Goal: Task Accomplishment & Management: Manage account settings

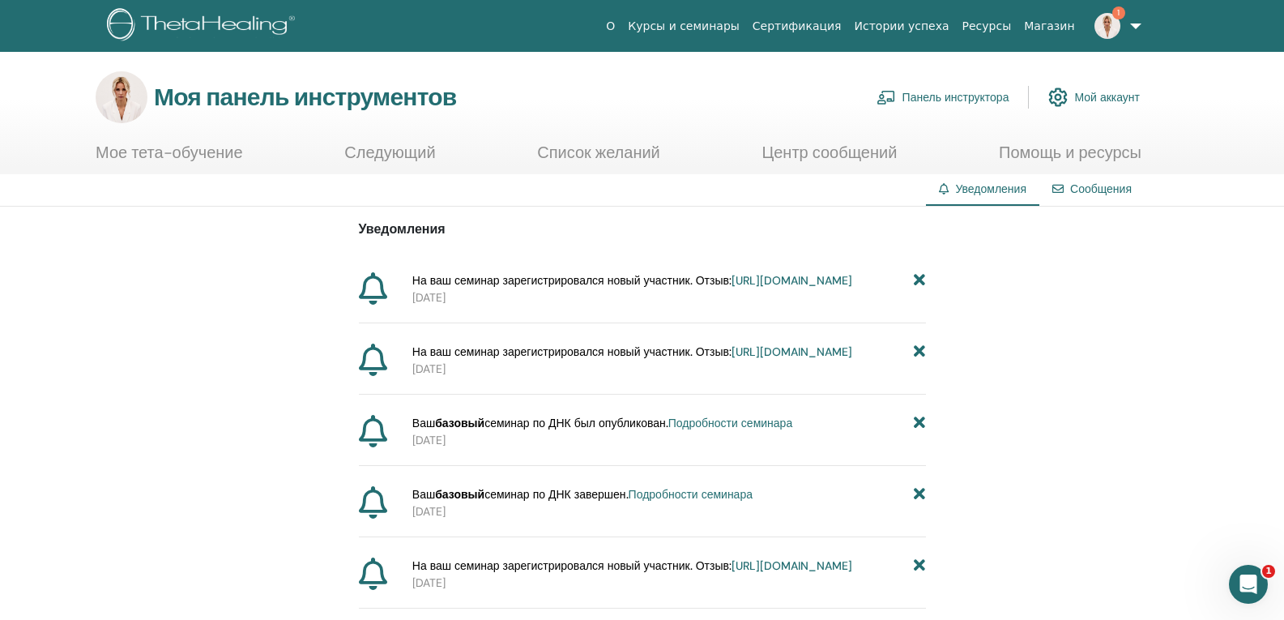
click at [939, 97] on font "Панель инструктора" at bounding box center [955, 98] width 107 height 15
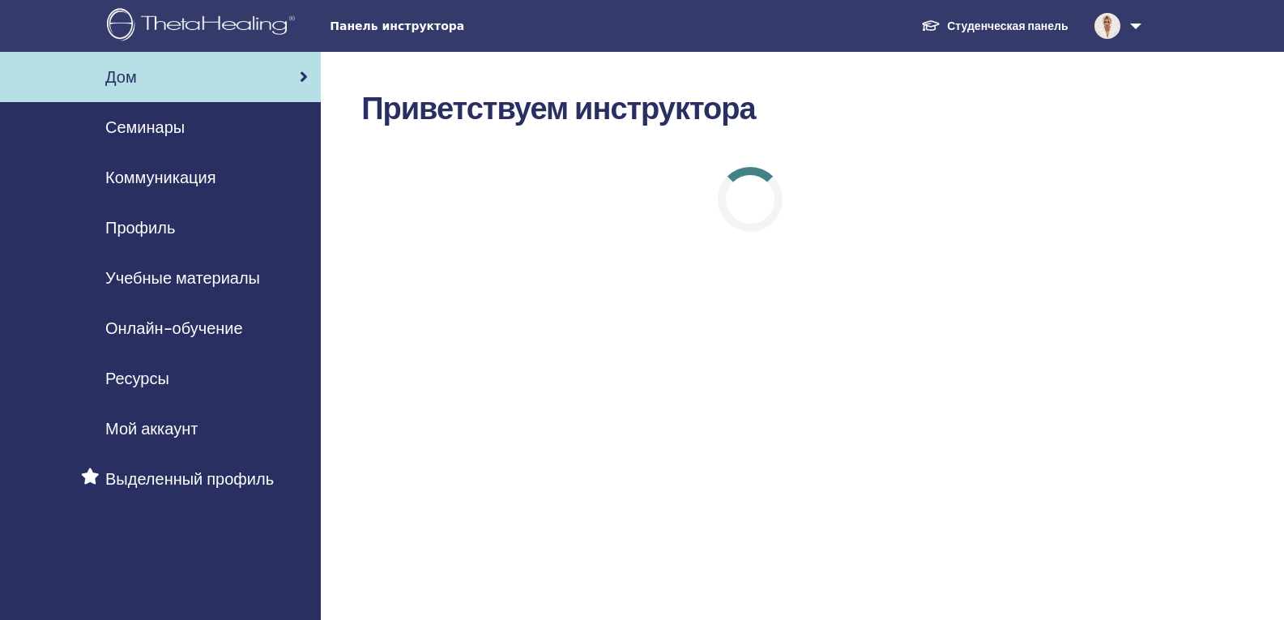
click at [177, 131] on span "Семинары" at bounding box center [144, 127] width 79 height 24
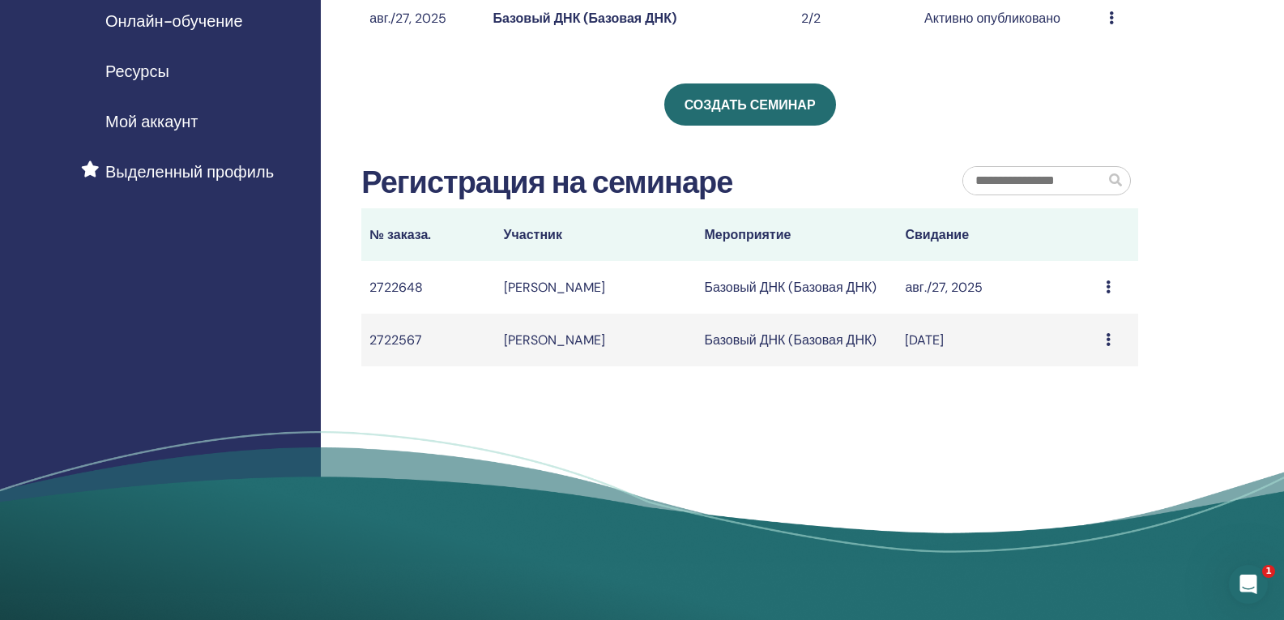
scroll to position [324, 0]
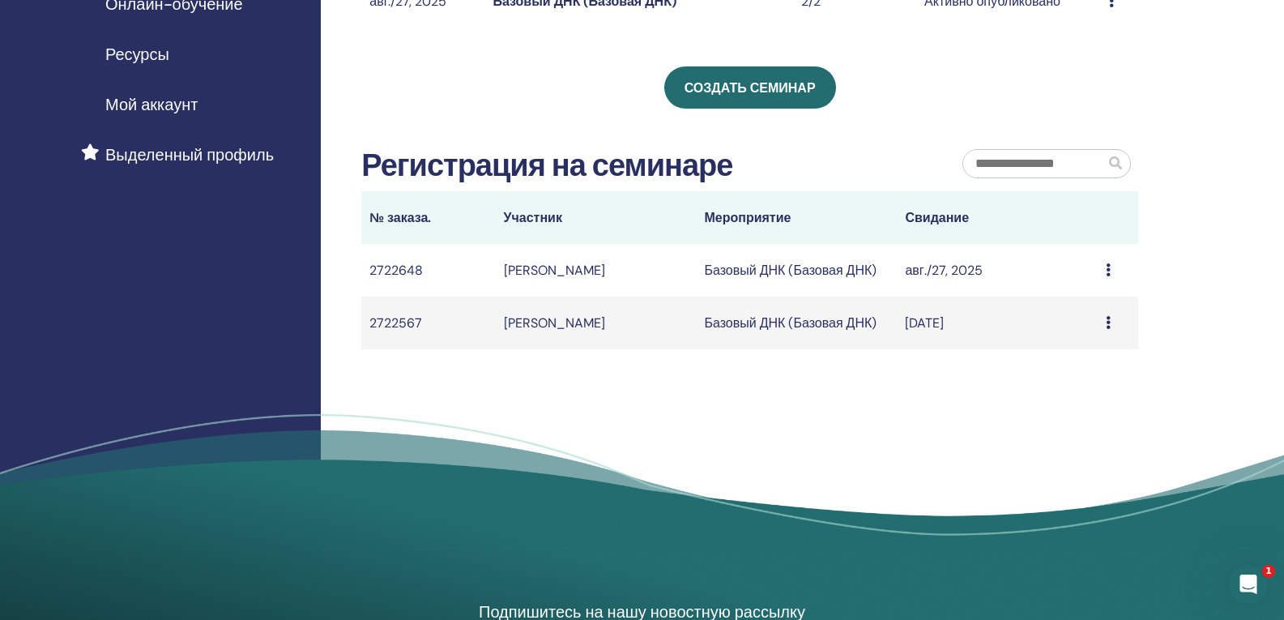
click at [1106, 274] on icon at bounding box center [1108, 269] width 5 height 13
click at [1108, 268] on icon at bounding box center [1108, 269] width 5 height 13
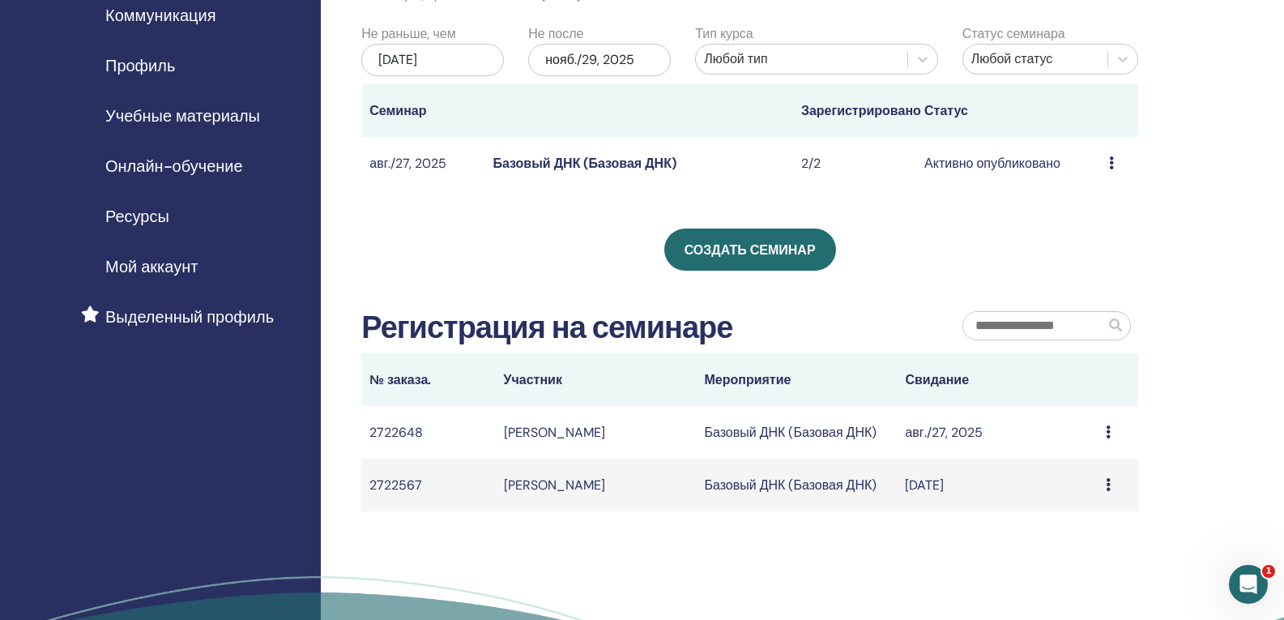
scroll to position [81, 0]
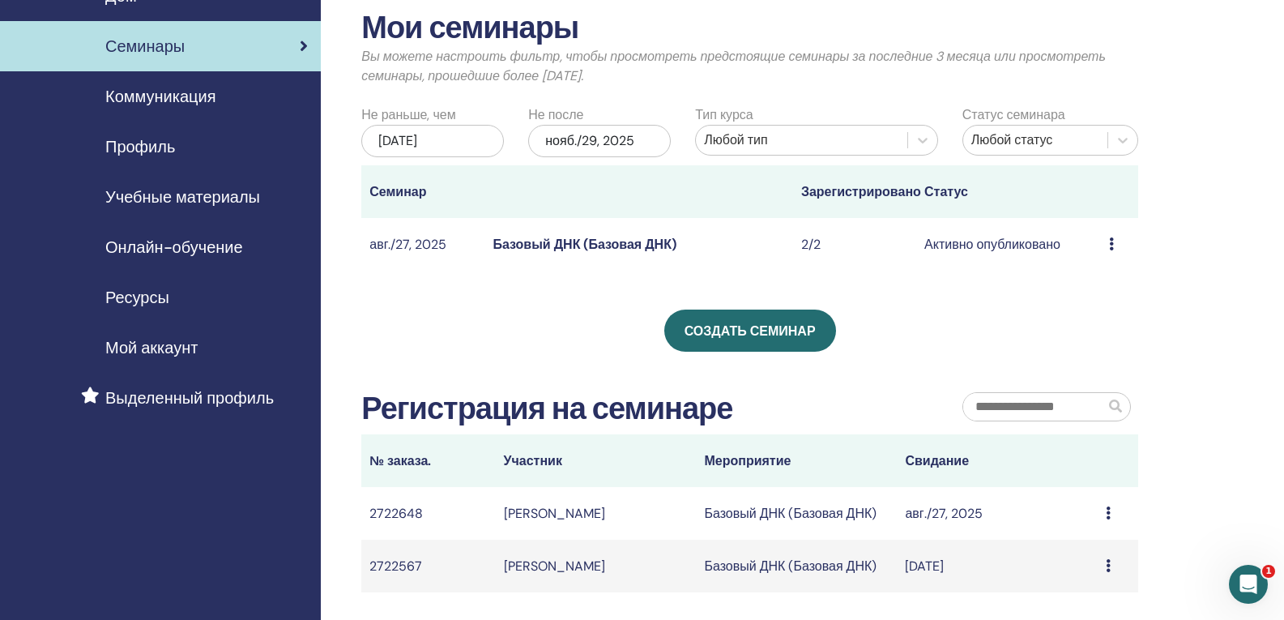
click at [567, 238] on font "Базовый ДНК (Базовая ДНК)" at bounding box center [584, 244] width 183 height 17
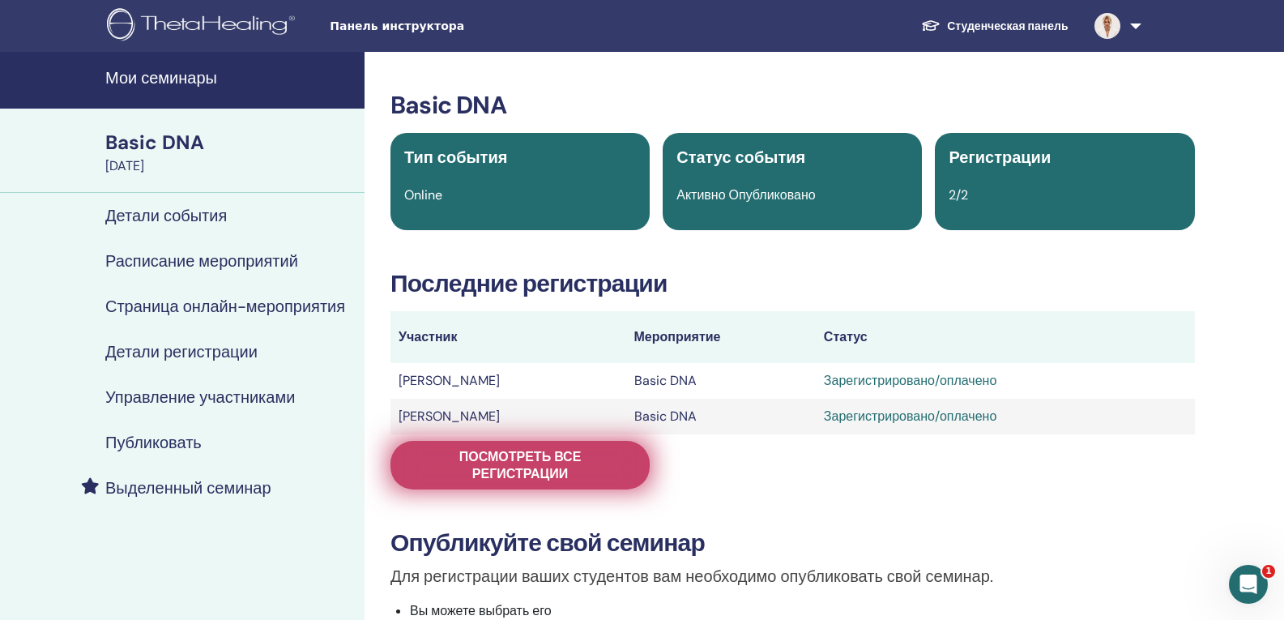
click at [511, 453] on span "Посмотреть все регистрации" at bounding box center [520, 465] width 219 height 34
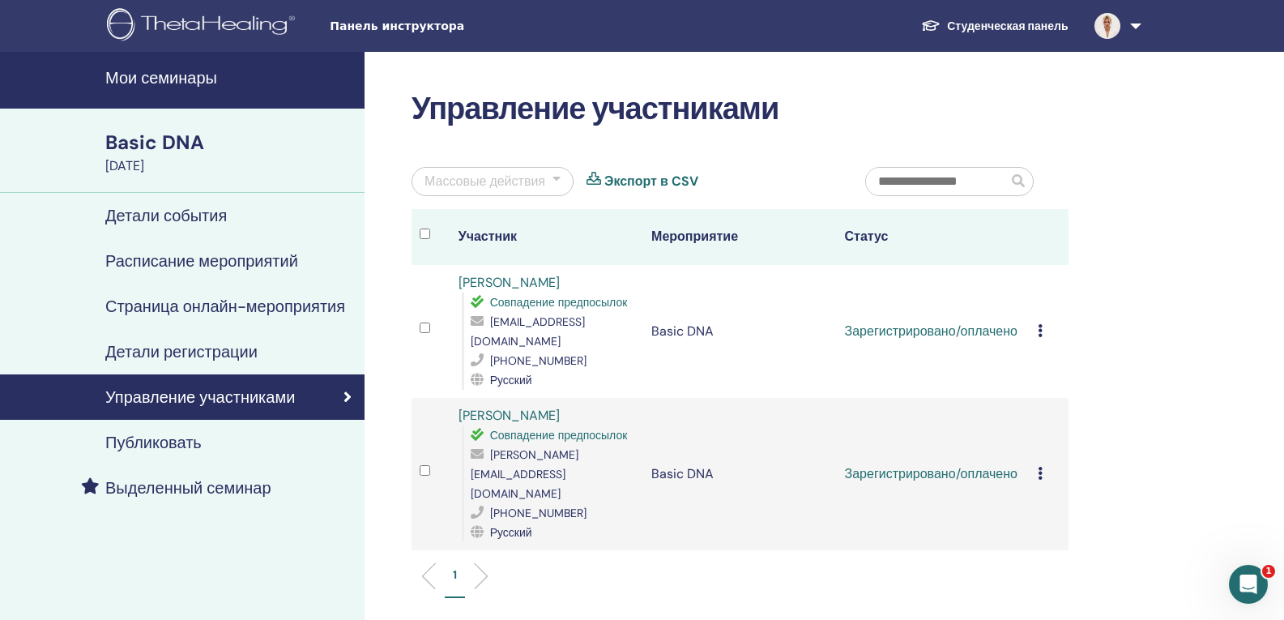
click at [1038, 329] on icon at bounding box center [1040, 330] width 5 height 13
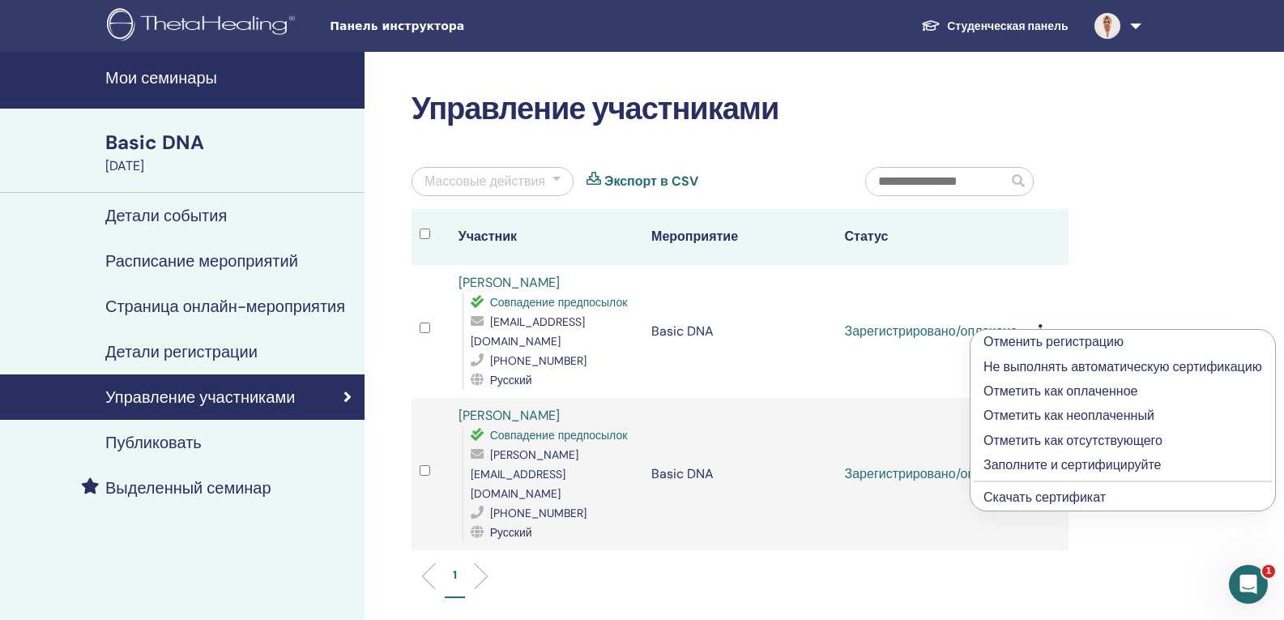
click at [1088, 463] on p "Заполните и сертифицируйте" at bounding box center [1122, 464] width 279 height 19
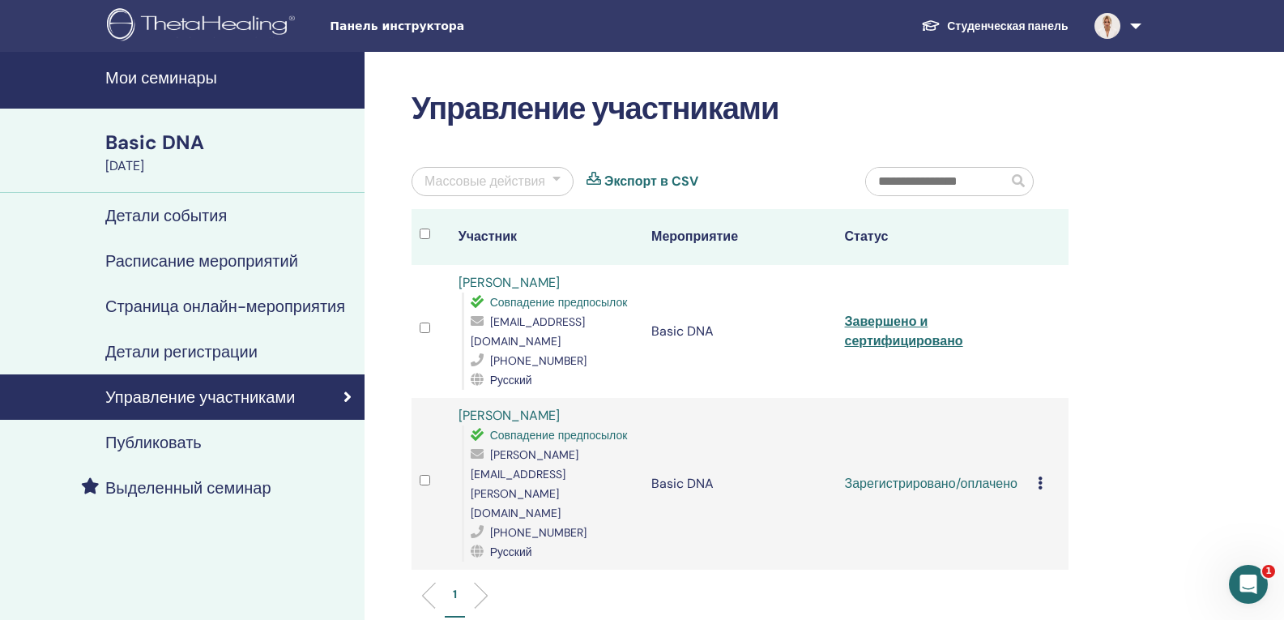
click at [1042, 476] on icon at bounding box center [1040, 482] width 5 height 13
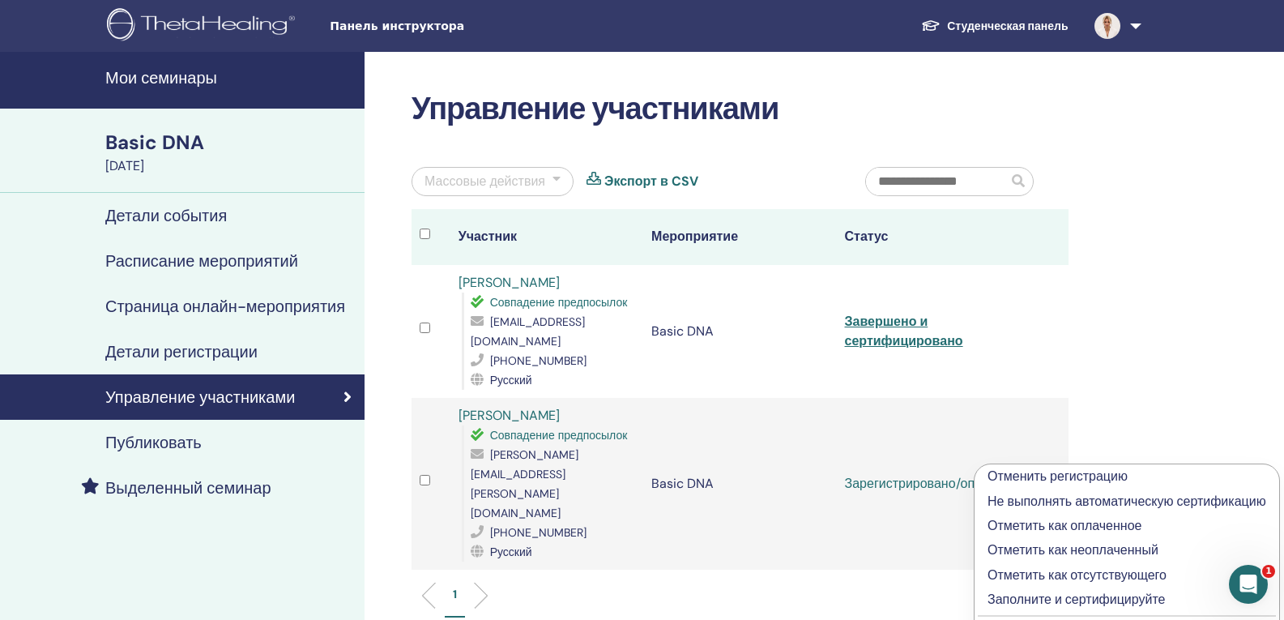
click at [1064, 599] on p "Заполните и сертифицируйте" at bounding box center [1126, 599] width 279 height 19
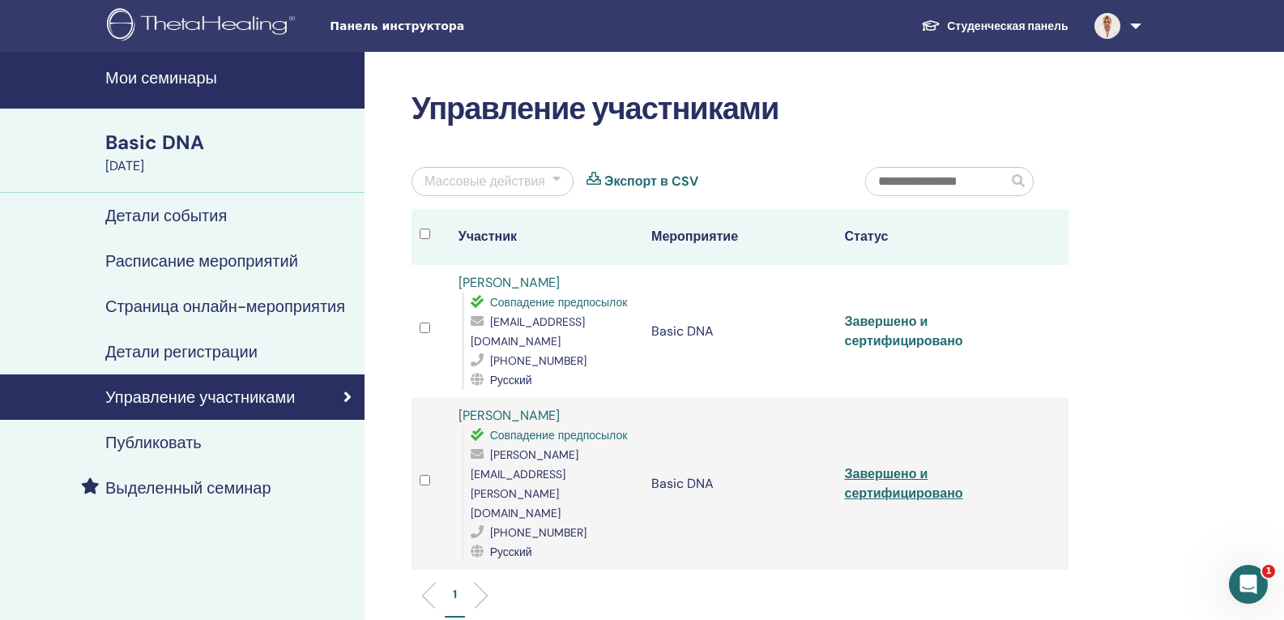
click at [866, 319] on link "Завершено и сертифицировано" at bounding box center [904, 331] width 118 height 36
click at [894, 465] on link "Завершено и сертифицировано" at bounding box center [904, 483] width 118 height 36
